Goal: Task Accomplishment & Management: Use online tool/utility

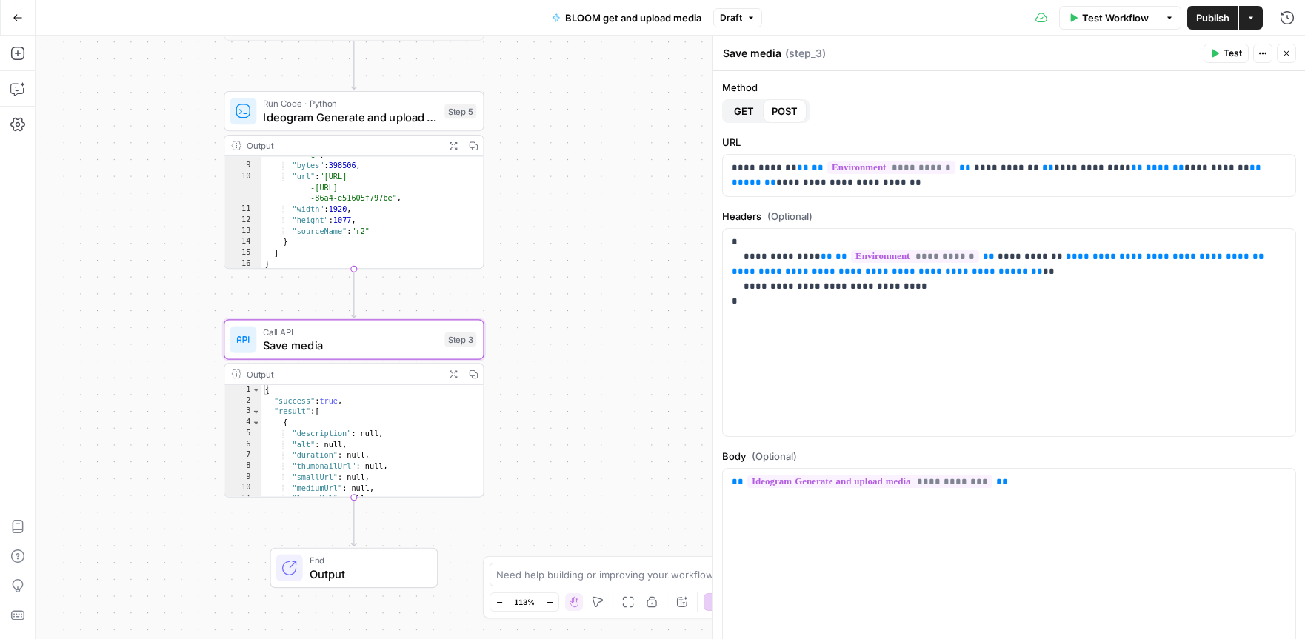
scroll to position [121, 0]
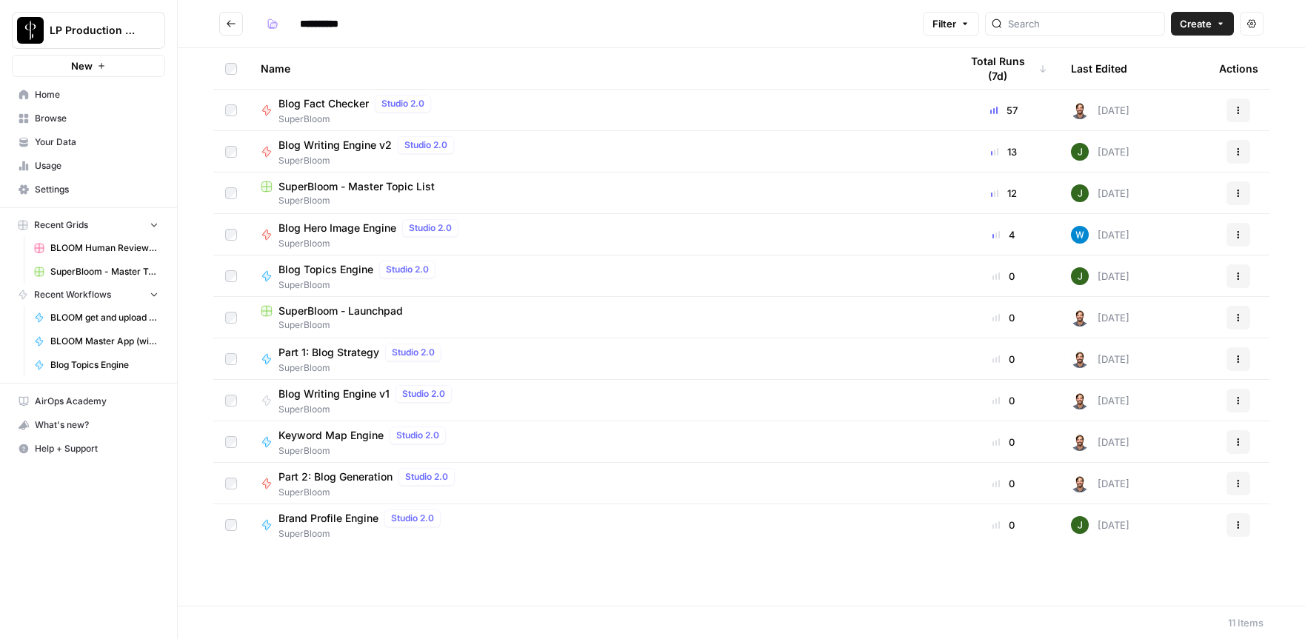
click at [121, 251] on span "BLOOM Human Review (ver2)" at bounding box center [104, 247] width 108 height 13
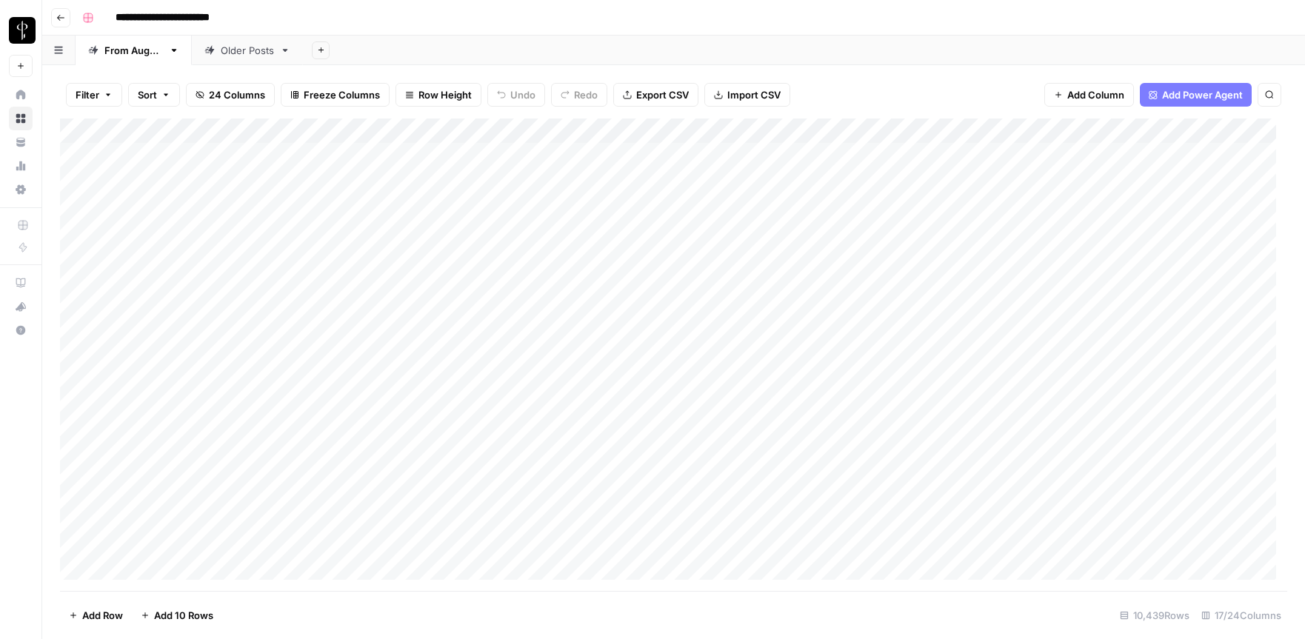
click at [105, 95] on icon "button" at bounding box center [108, 94] width 9 height 9
click at [200, 175] on input "text" at bounding box center [175, 172] width 162 height 15
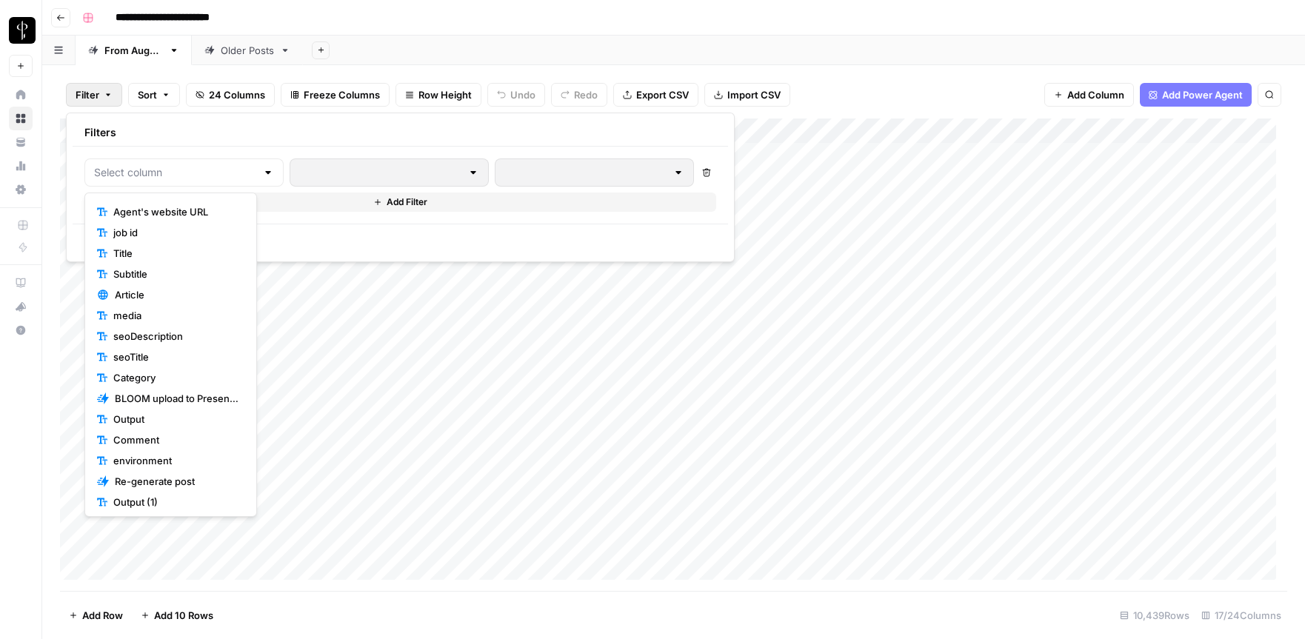
scroll to position [166, 0]
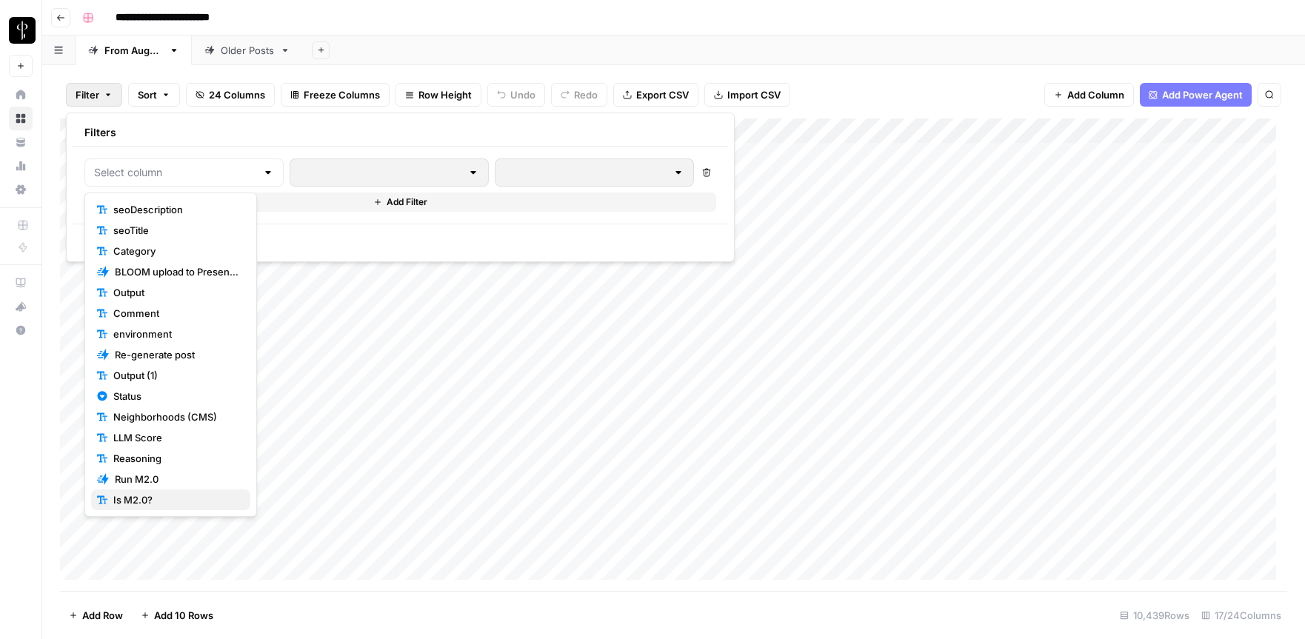
click at [144, 499] on span "Is M2.0?" at bounding box center [175, 500] width 125 height 15
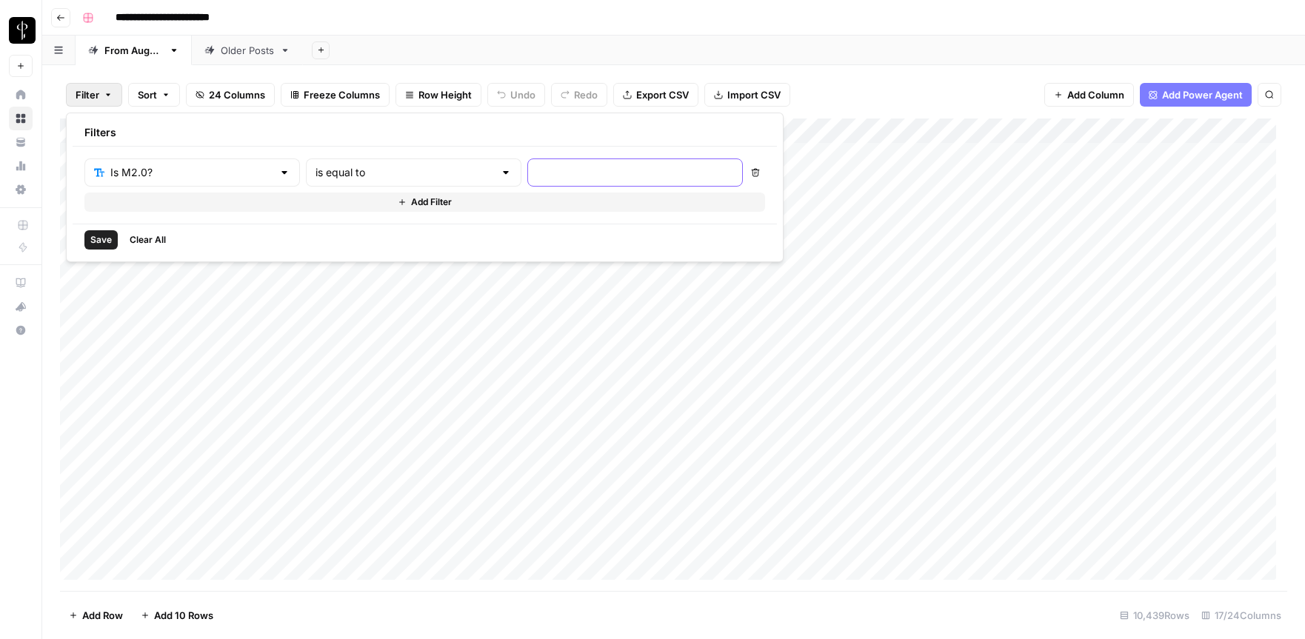
click at [537, 178] on input "text" at bounding box center [635, 172] width 196 height 15
type input "true"
click at [93, 243] on span "Save" at bounding box center [100, 239] width 21 height 13
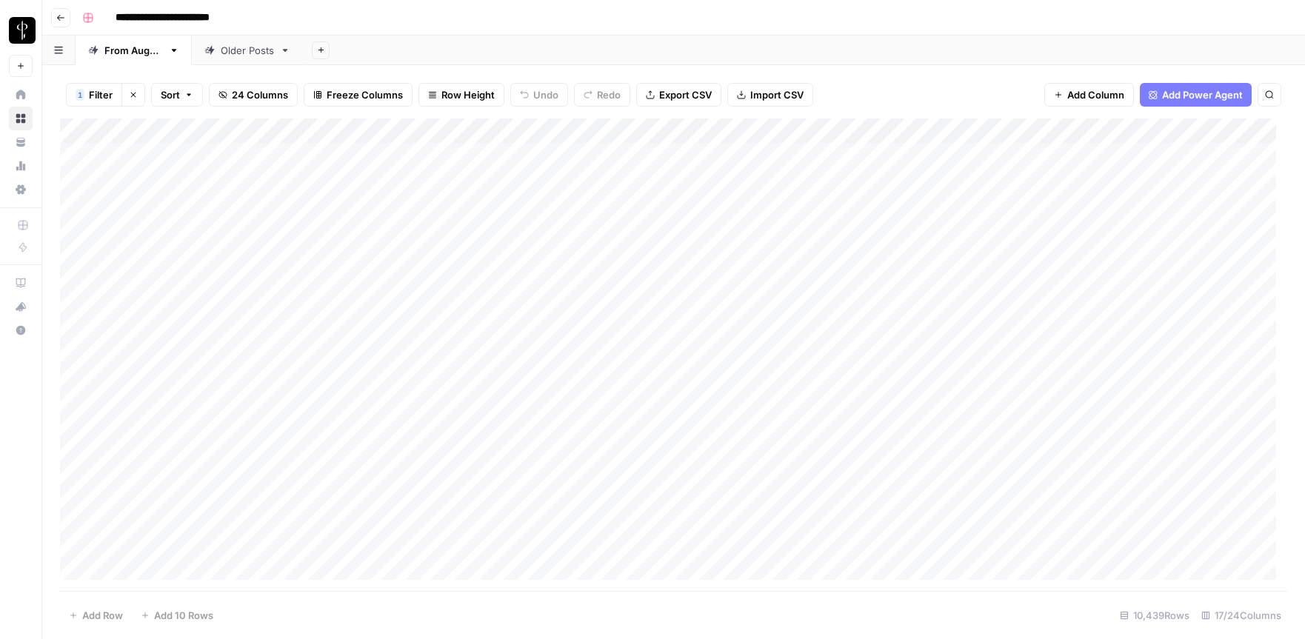
click at [96, 93] on span "Filter" at bounding box center [101, 94] width 24 height 15
click at [930, 76] on div "1 Filter Clear filters Sort 24 Columns Freeze Columns Row Height Undo Redo Expo…" at bounding box center [673, 94] width 1227 height 47
